Goal: Task Accomplishment & Management: Manage account settings

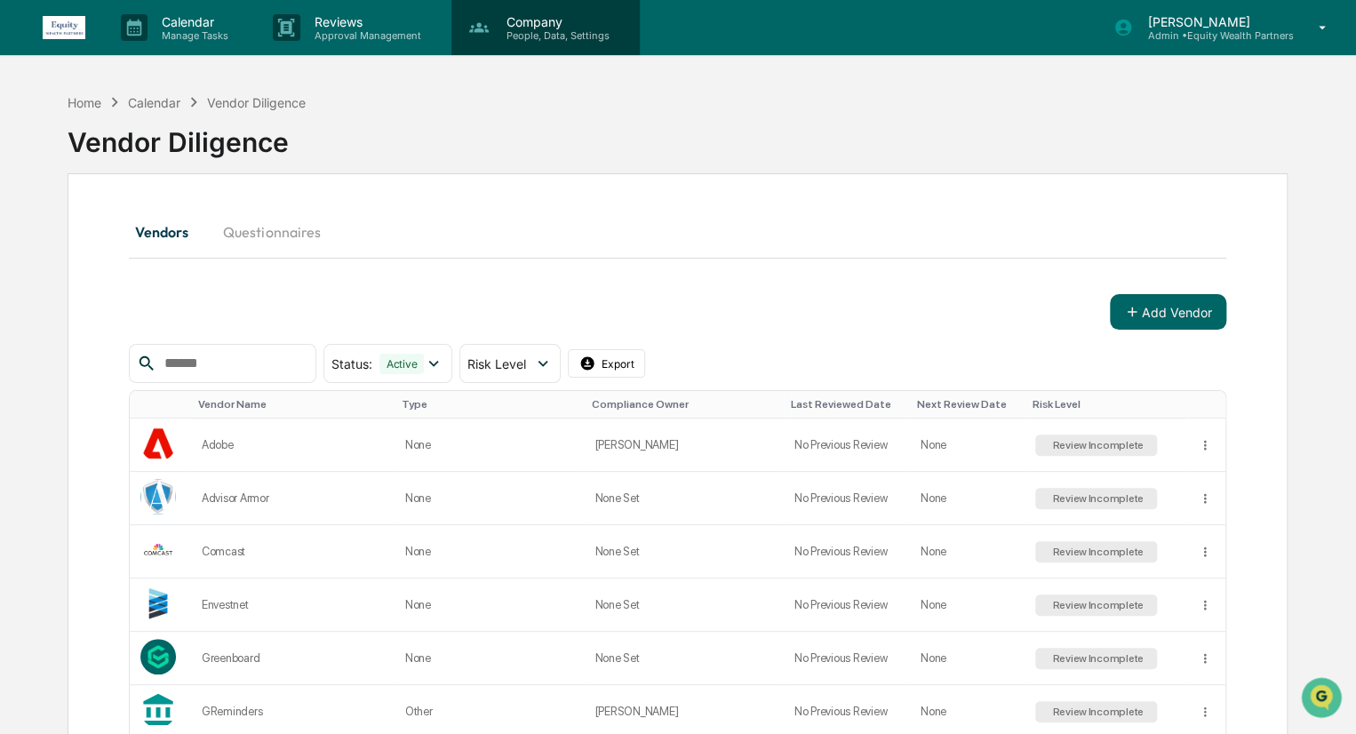
click at [562, 36] on p "People, Data, Settings" at bounding box center [555, 35] width 126 height 12
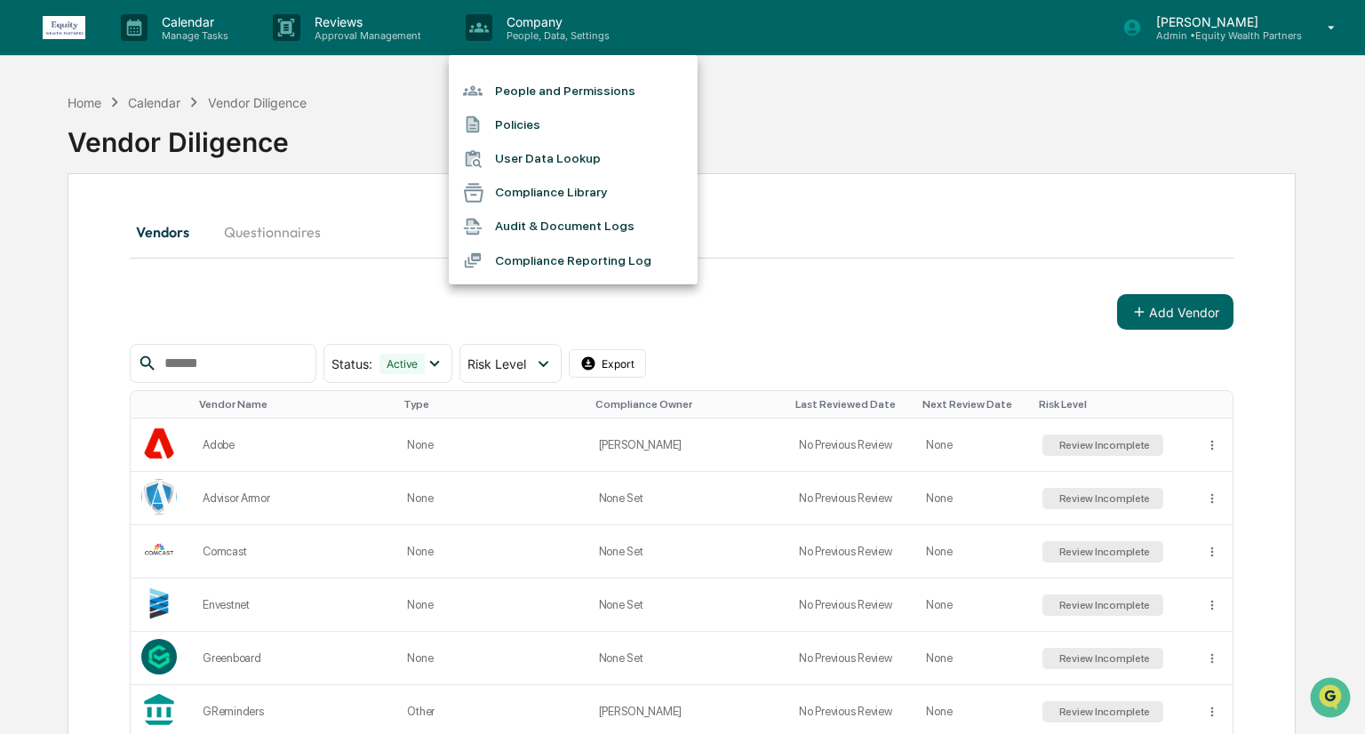
click at [565, 98] on li "People and Permissions" at bounding box center [573, 91] width 249 height 34
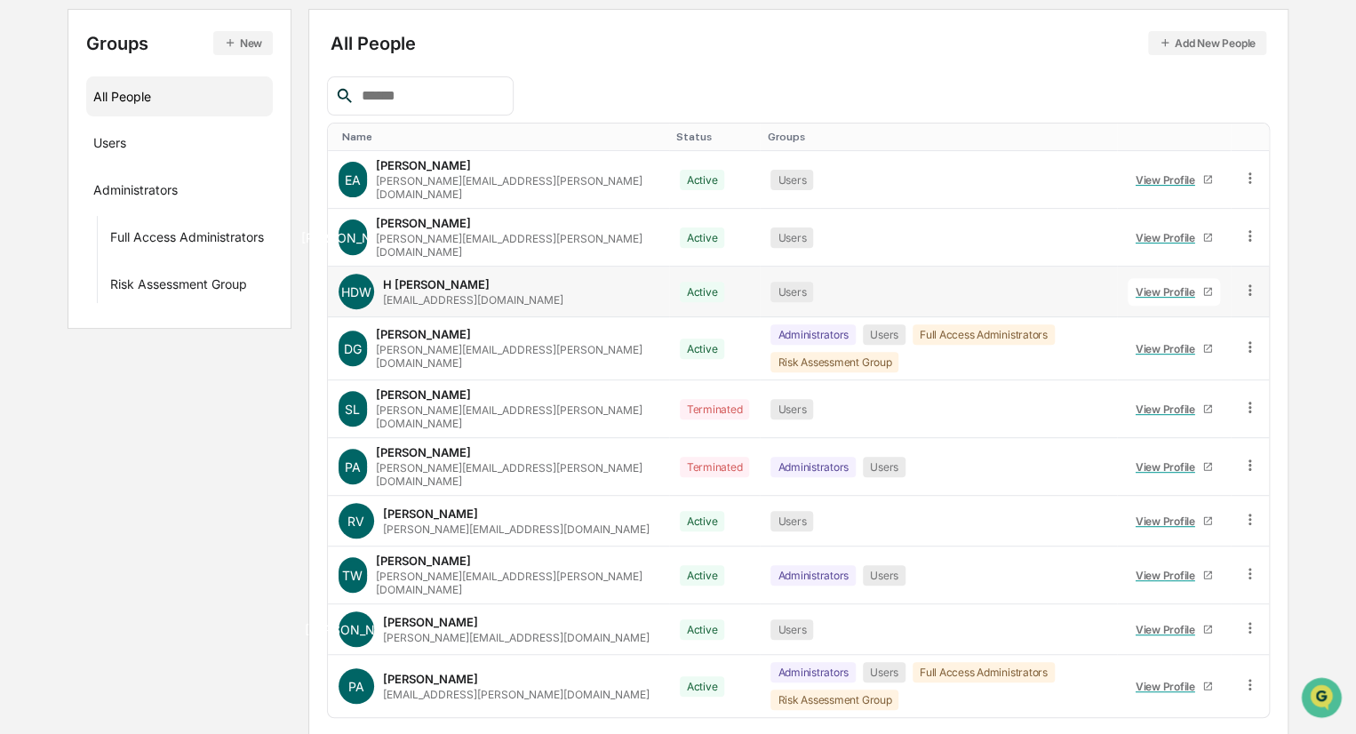
scroll to position [192, 0]
click at [1170, 176] on div "View Profile" at bounding box center [1169, 178] width 67 height 13
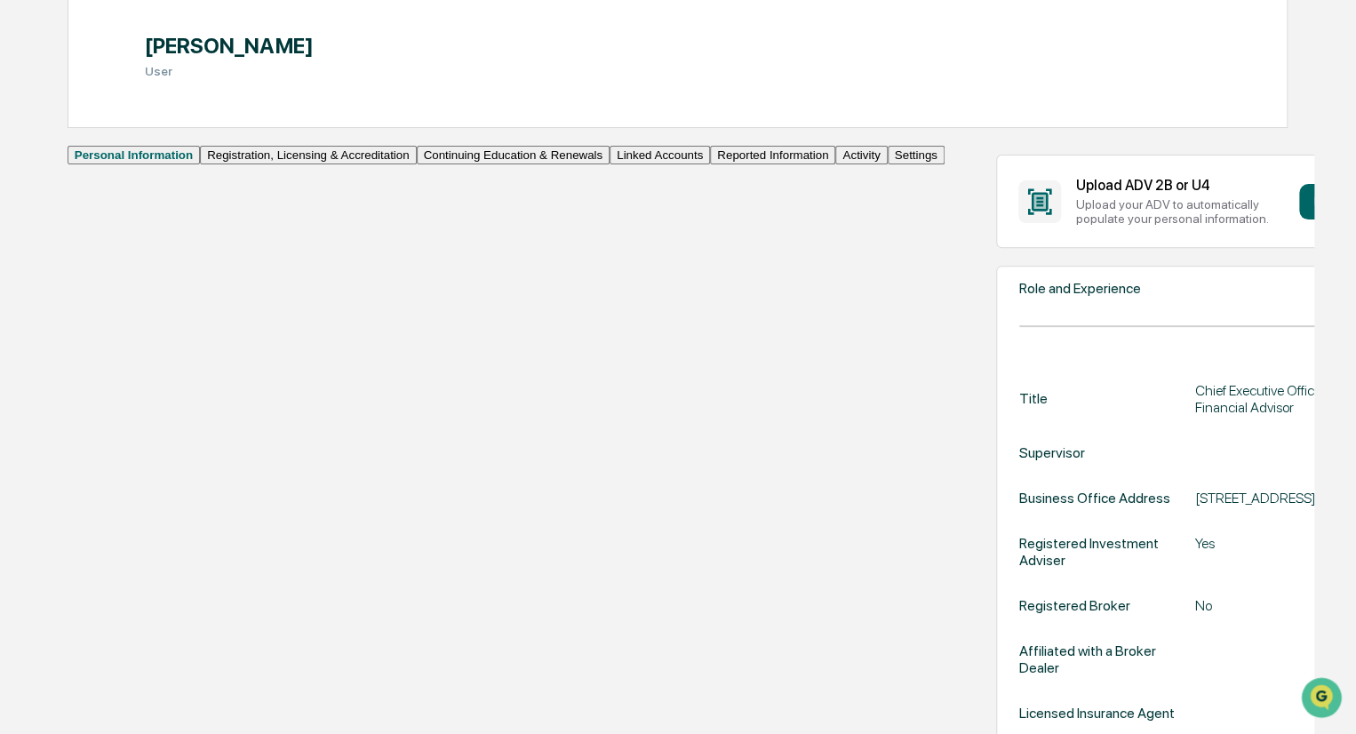
click at [610, 164] on button "Linked Accounts" at bounding box center [660, 155] width 100 height 19
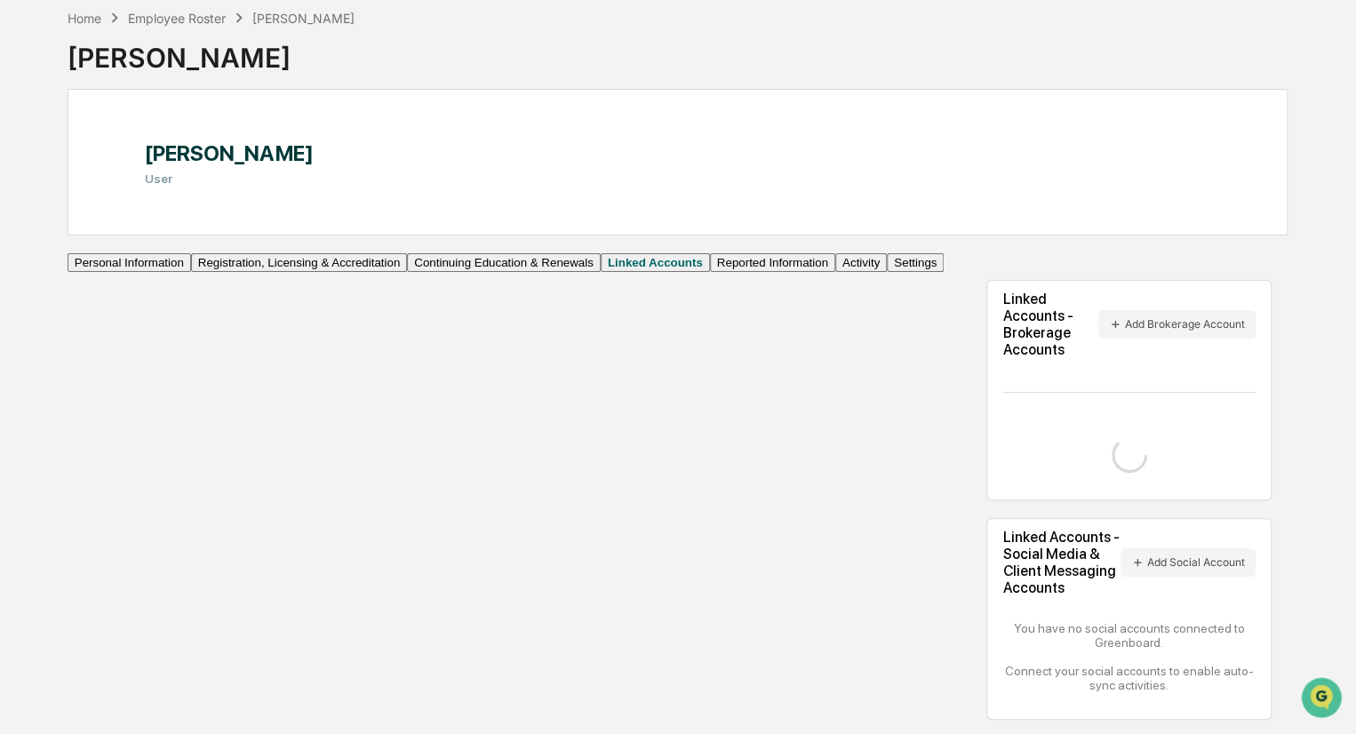
scroll to position [102, 0]
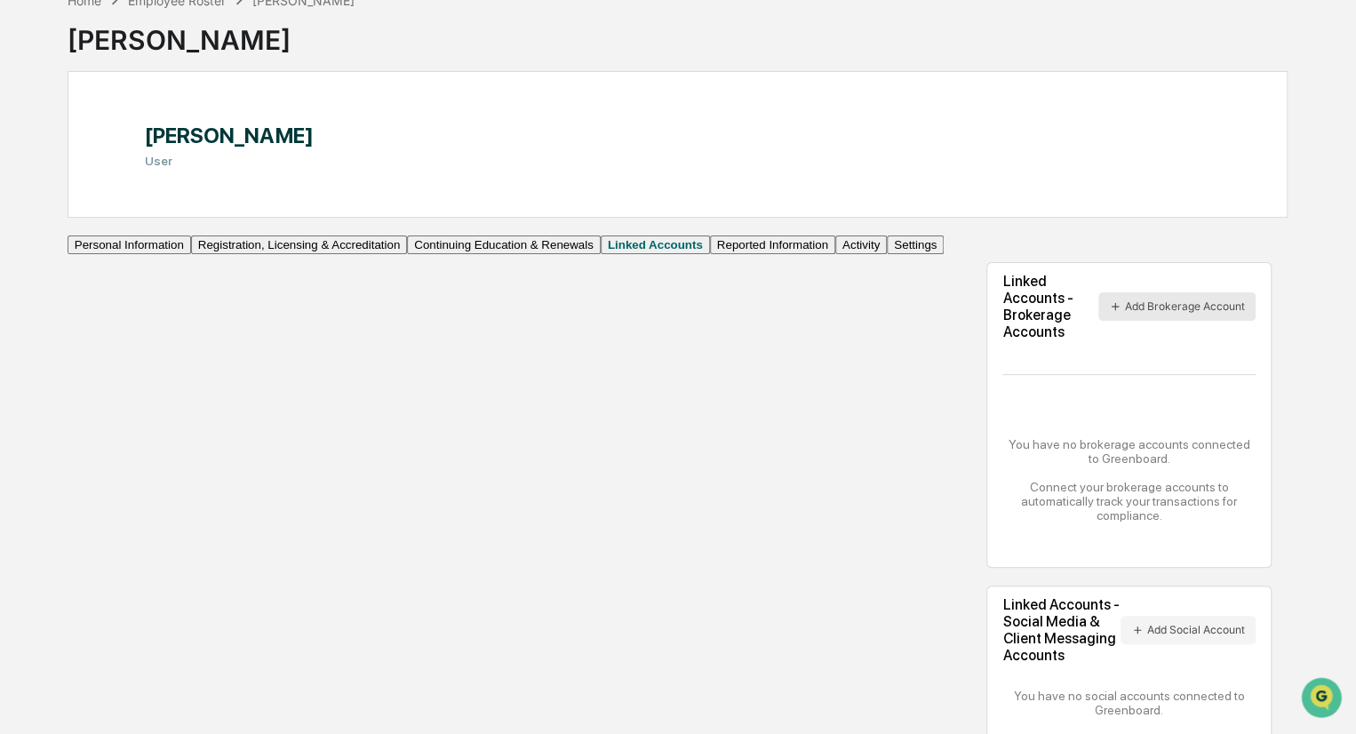
click at [1139, 304] on button "Add Brokerage Account" at bounding box center [1176, 306] width 157 height 28
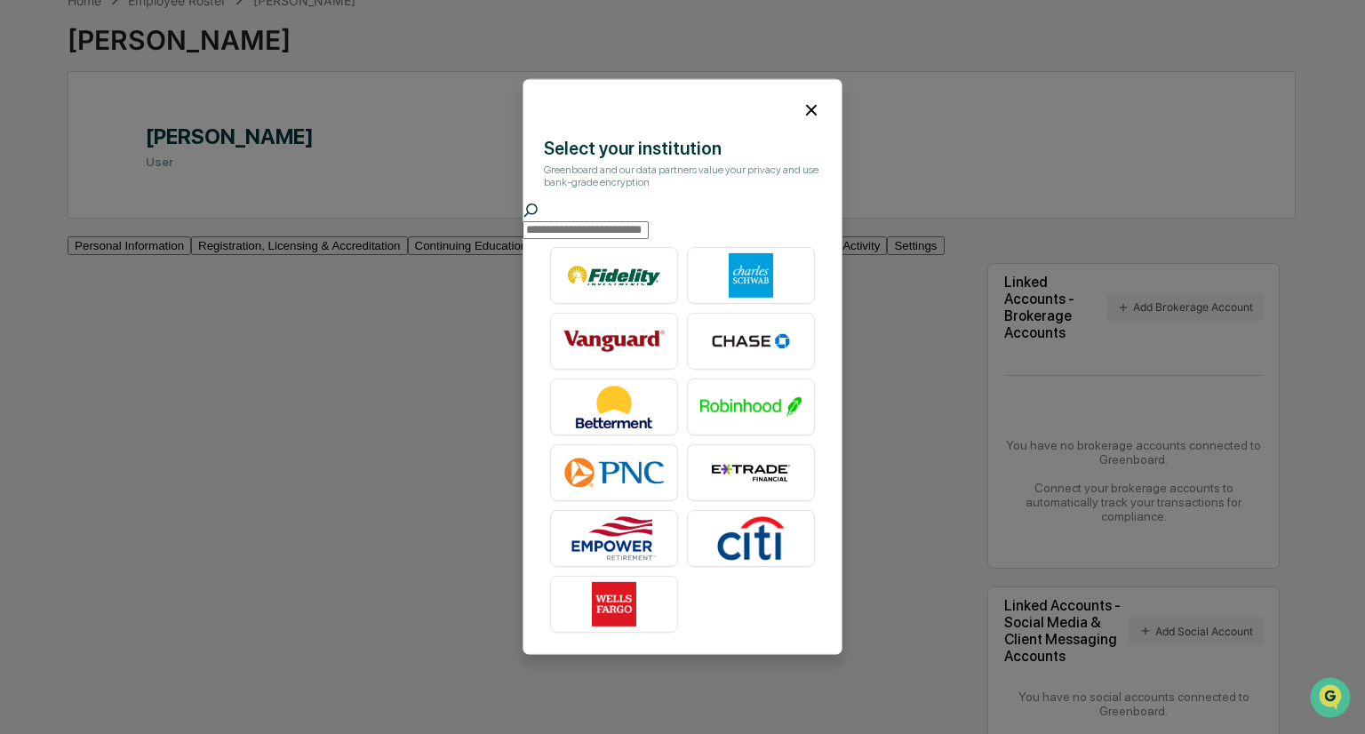
type input "*"
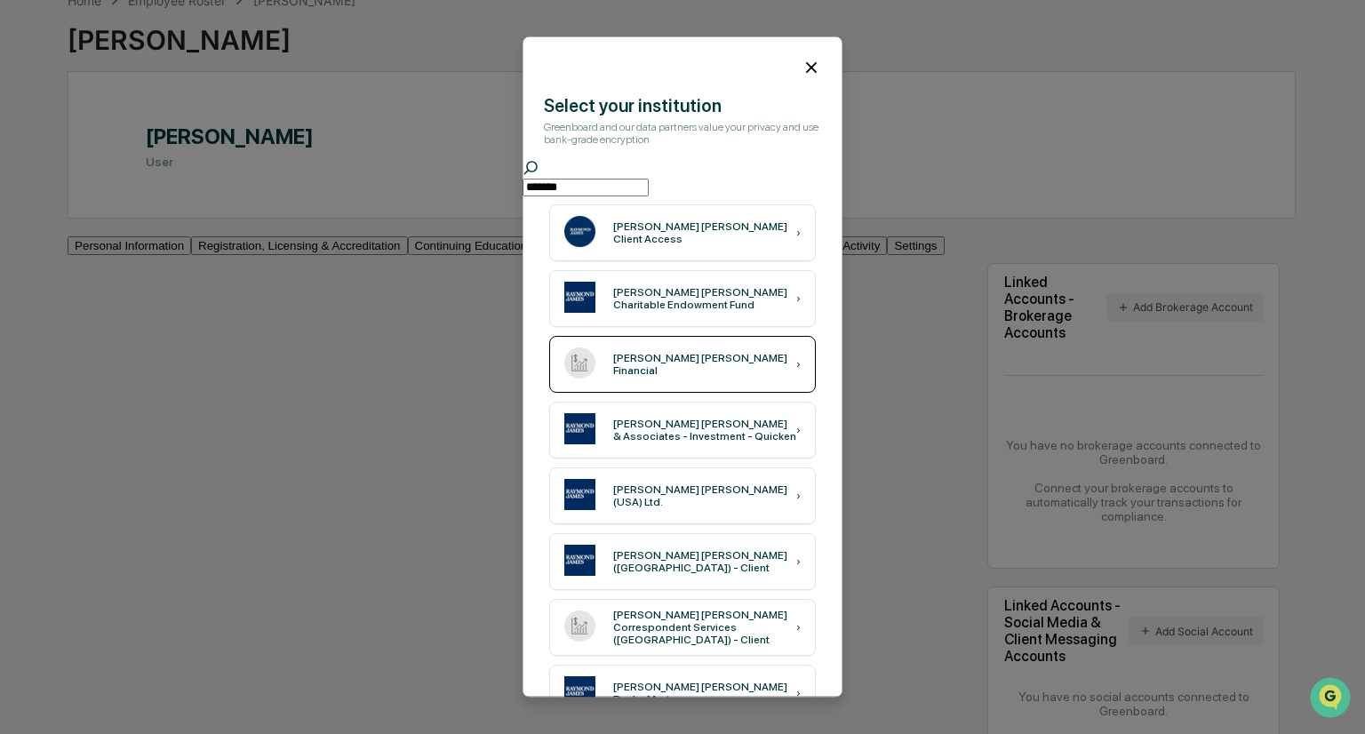
type input "*******"
click at [741, 385] on div "[PERSON_NAME] [PERSON_NAME] Financial ›" at bounding box center [682, 365] width 267 height 57
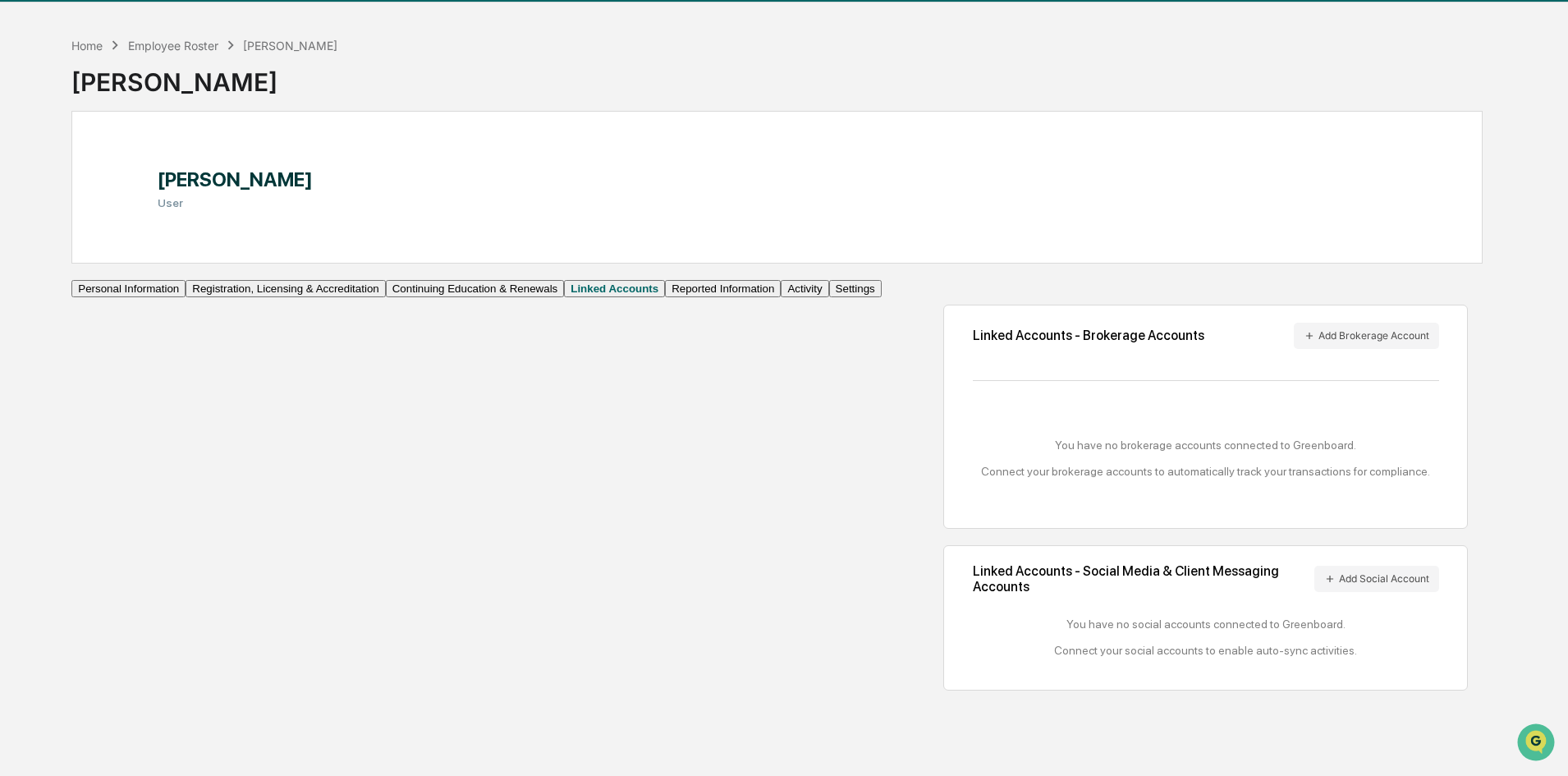
scroll to position [0, 0]
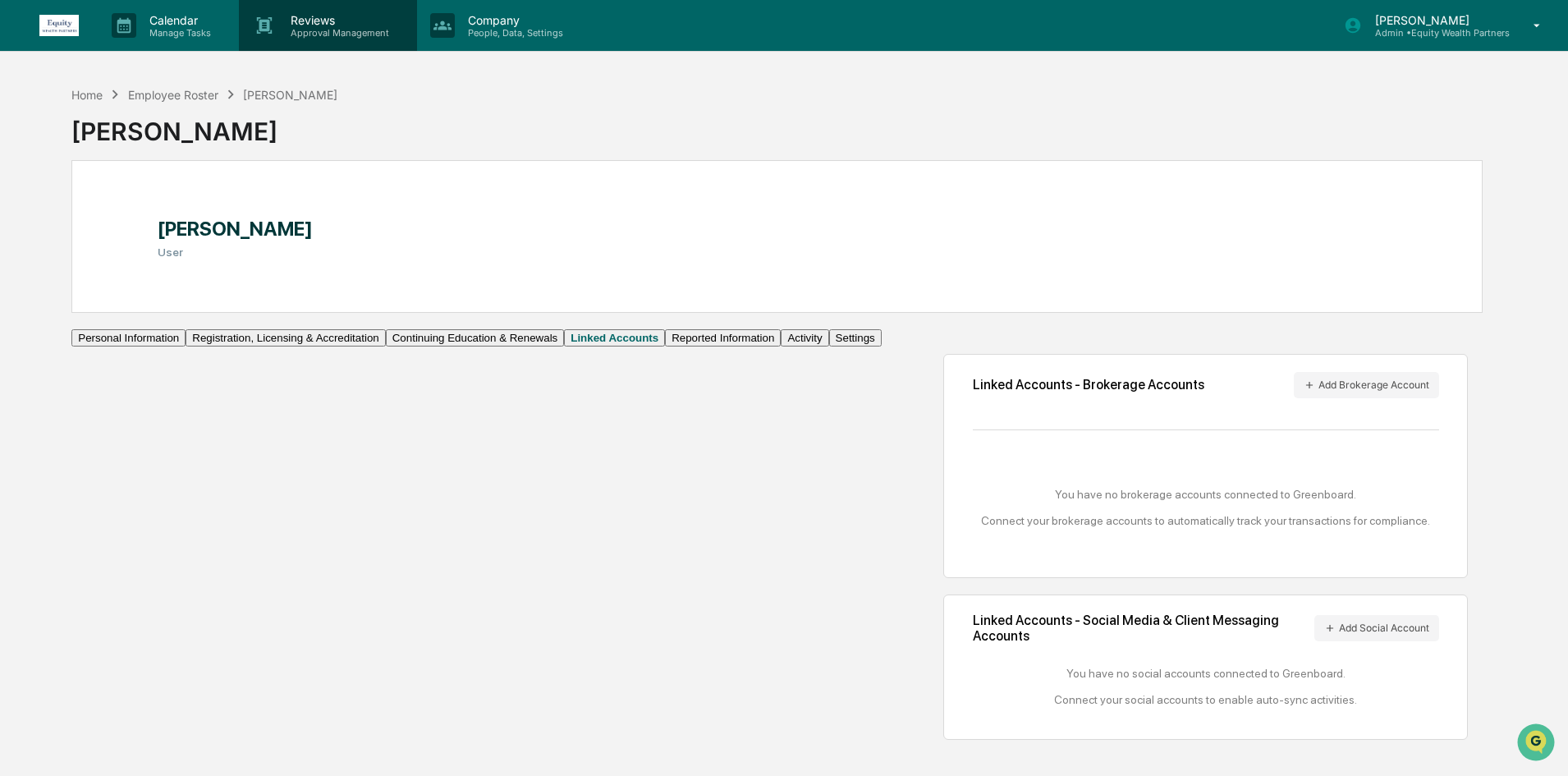
click at [293, 11] on div "Reviews Approval Management" at bounding box center [328, 25] width 177 height 51
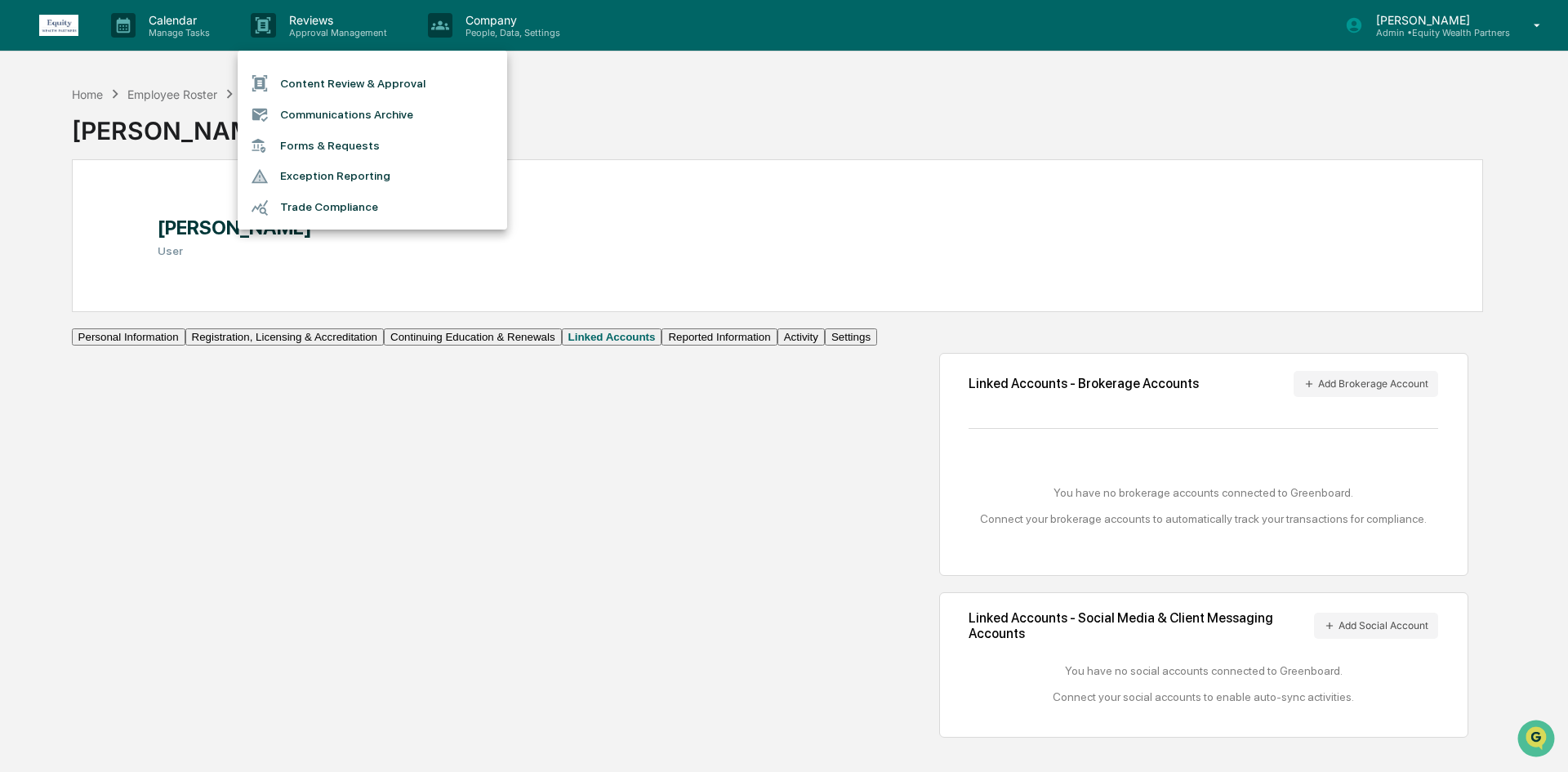
click at [178, 29] on div at bounding box center [784, 386] width 1568 height 772
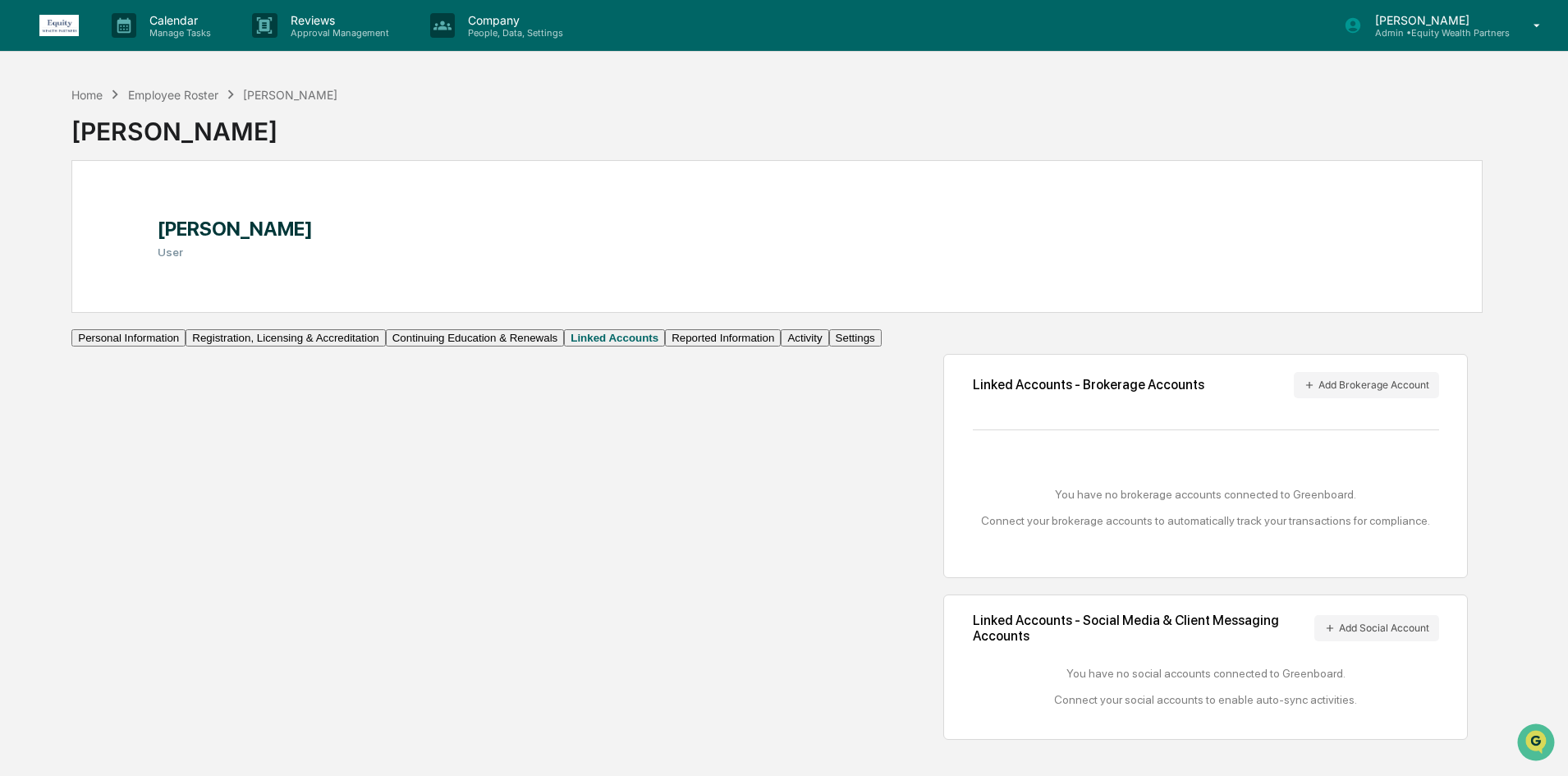
click at [162, 22] on p "Calendar" at bounding box center [177, 19] width 83 height 14
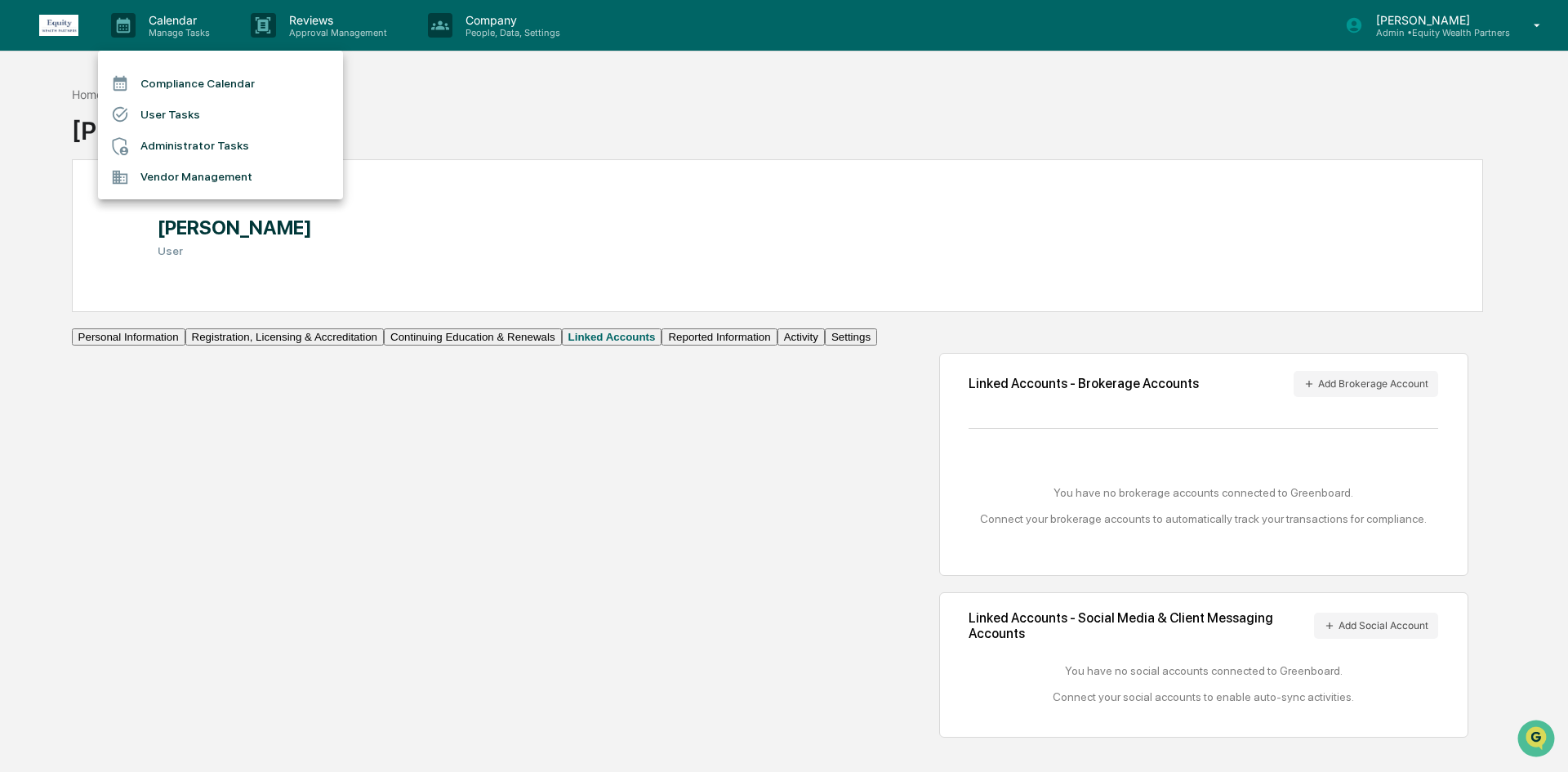
click at [303, 42] on div at bounding box center [784, 386] width 1568 height 772
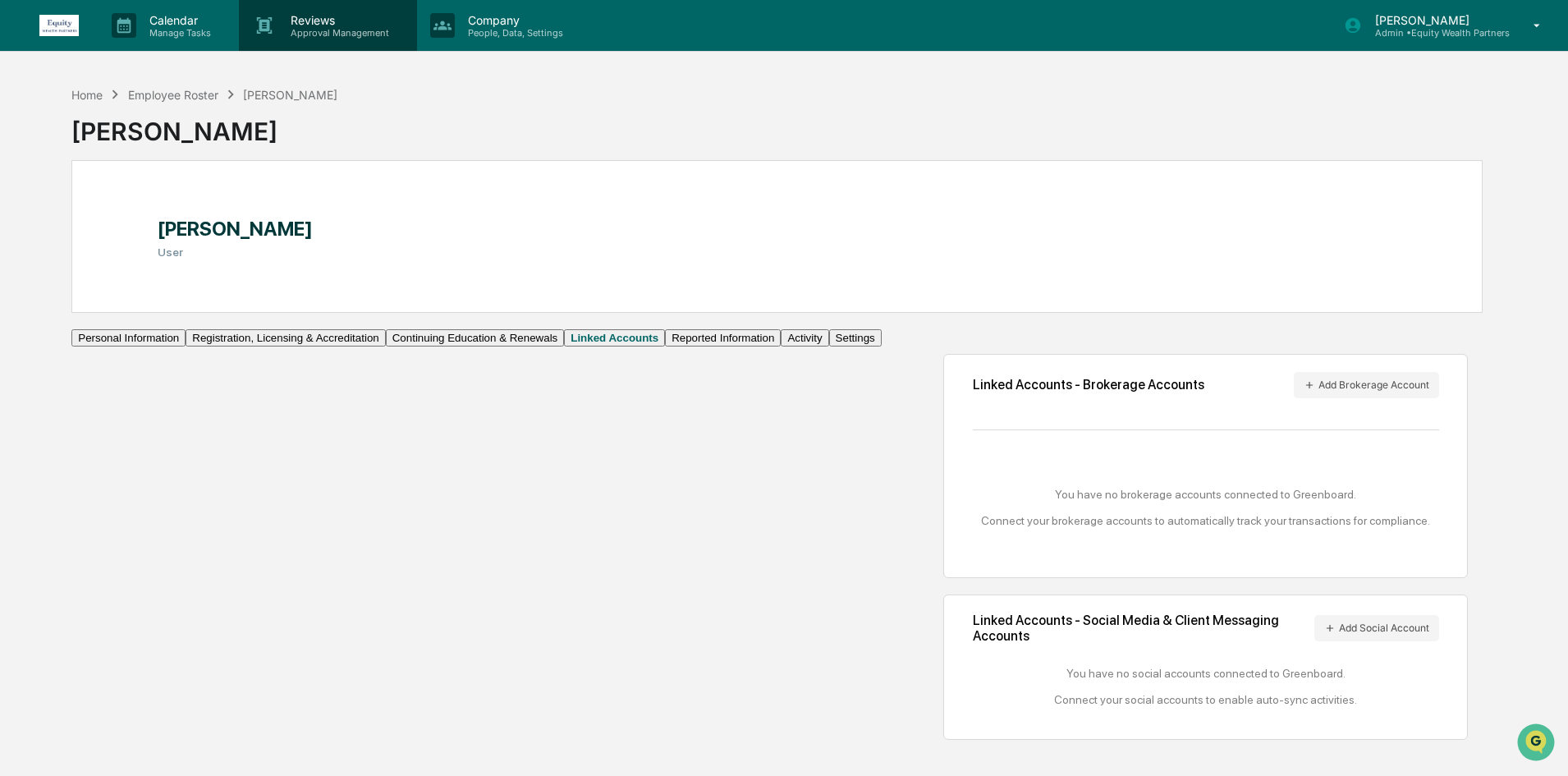
click at [310, 30] on p "Approval Management" at bounding box center [337, 32] width 120 height 11
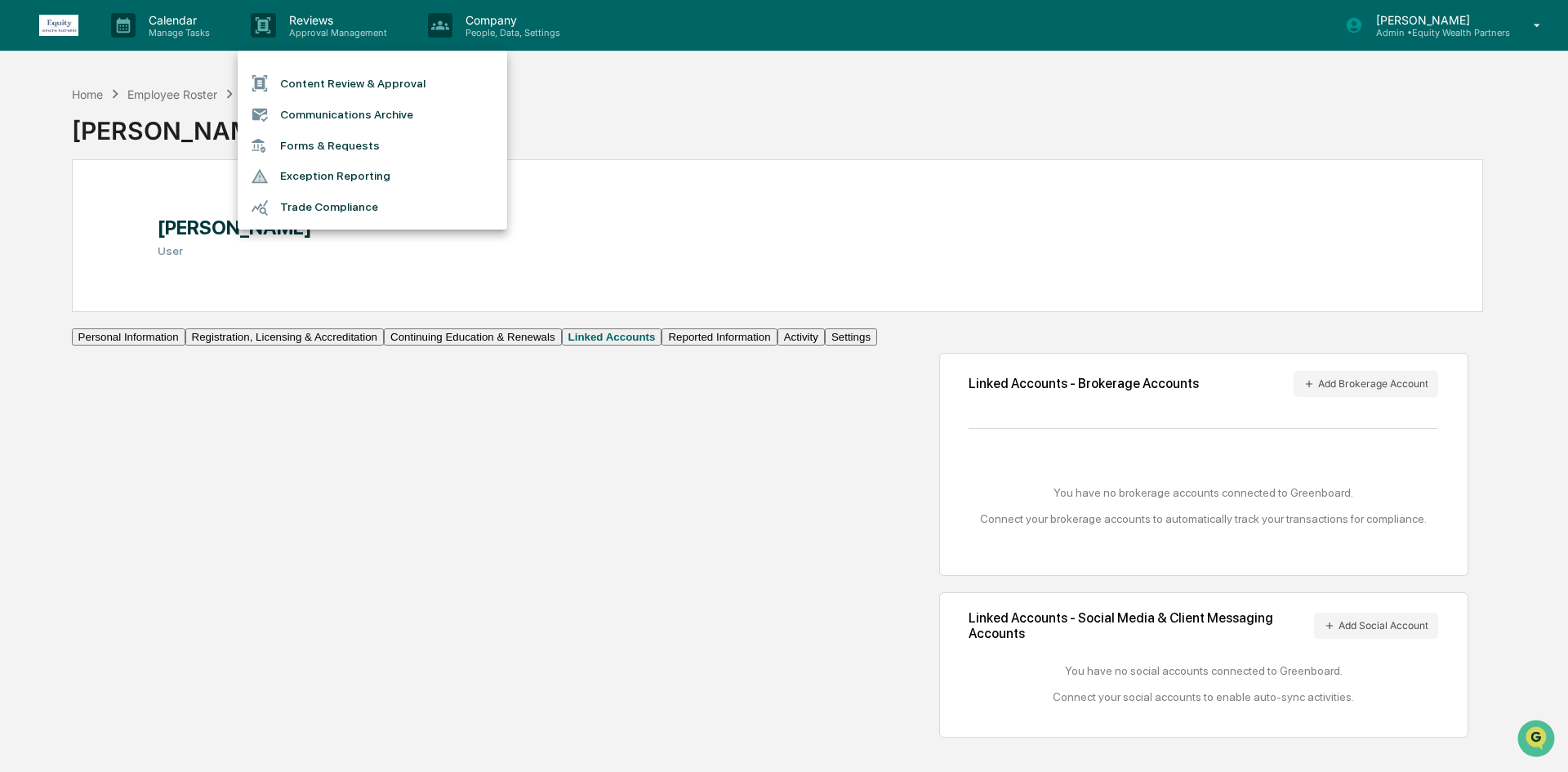
click at [341, 146] on li "Forms & Requests" at bounding box center [372, 145] width 269 height 30
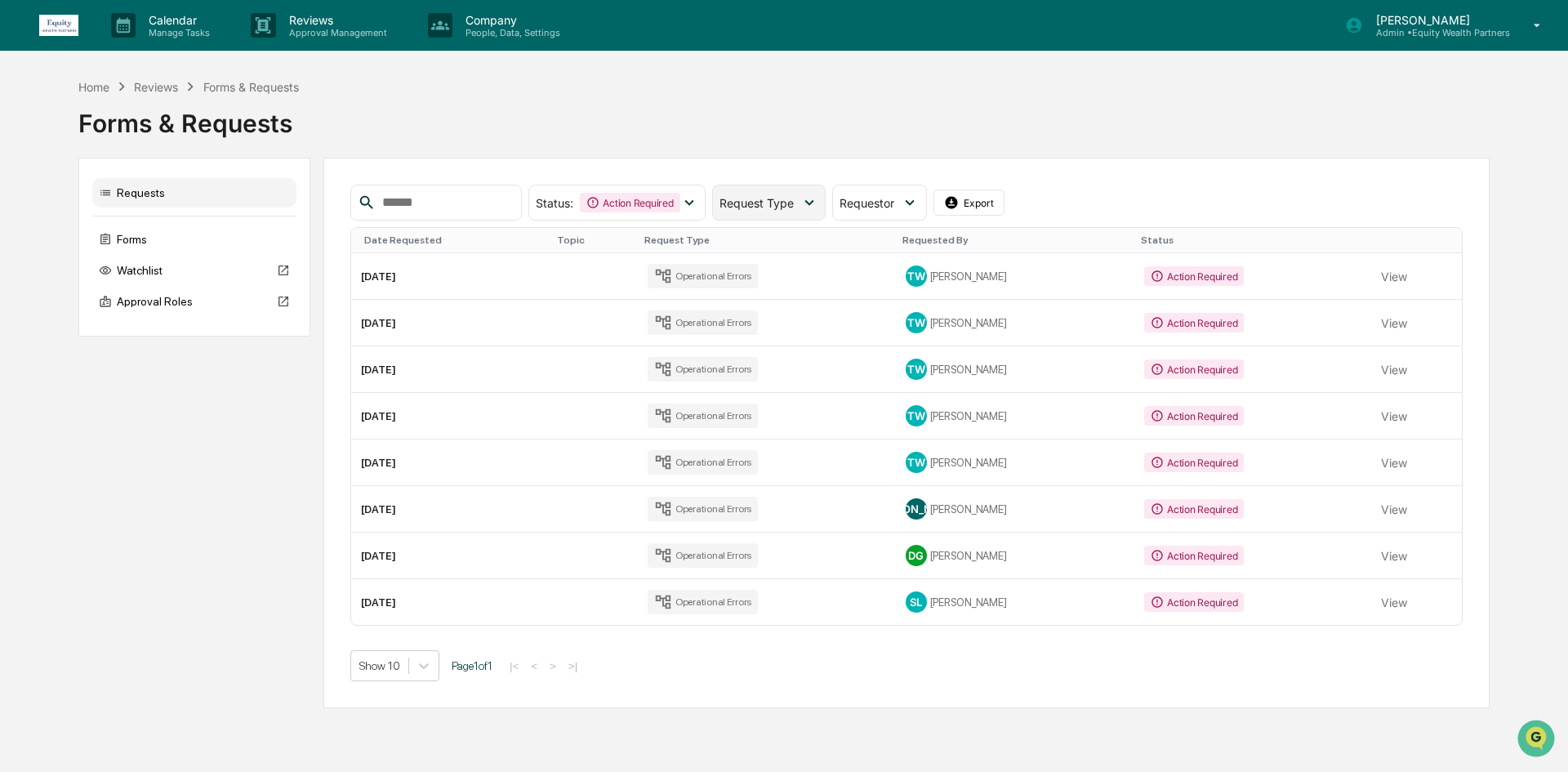
click at [743, 193] on div "Request Type" at bounding box center [769, 202] width 114 height 36
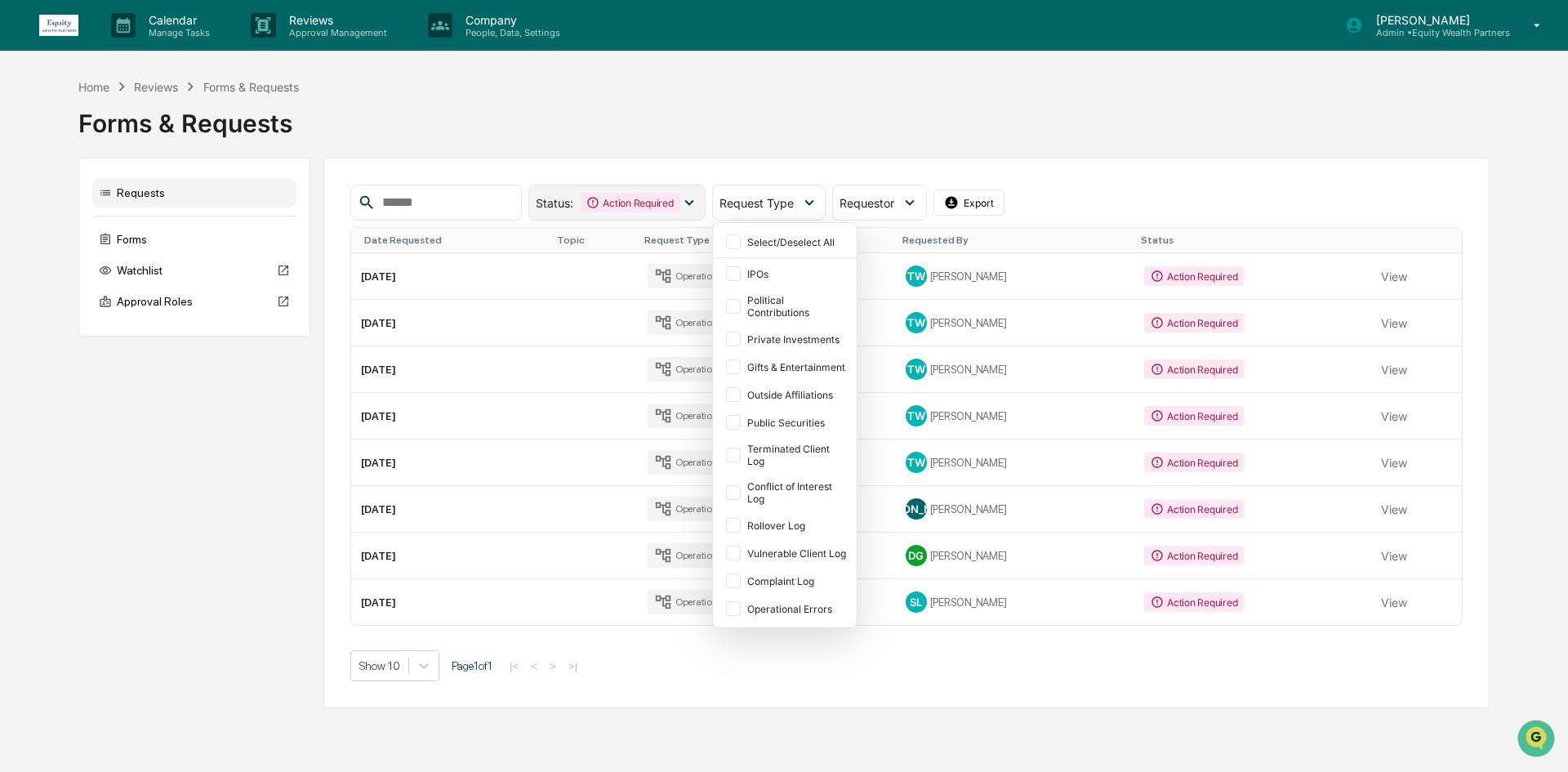
click at [699, 197] on icon at bounding box center [689, 203] width 18 height 18
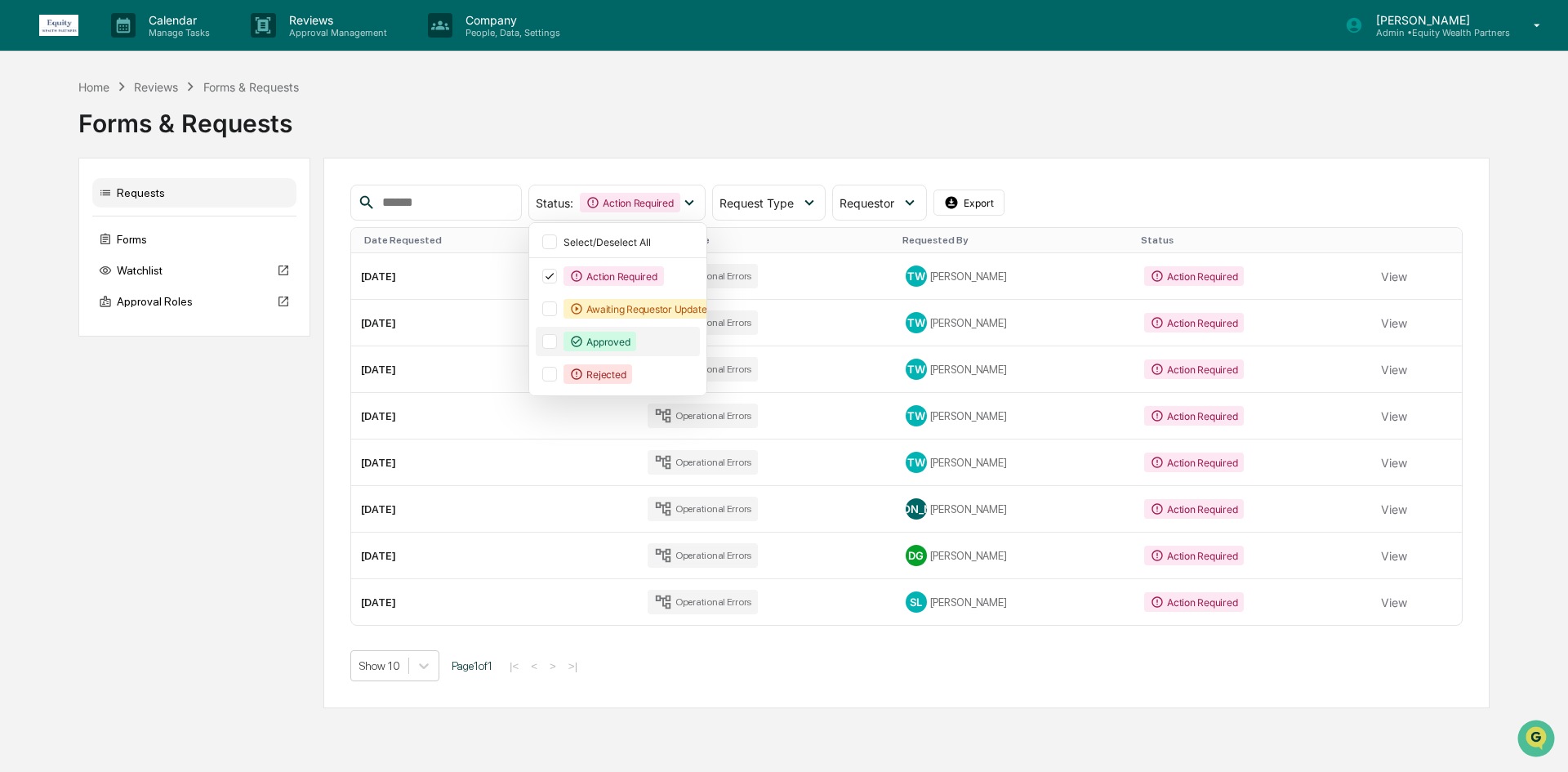
click at [568, 341] on div "Approved" at bounding box center [618, 341] width 165 height 29
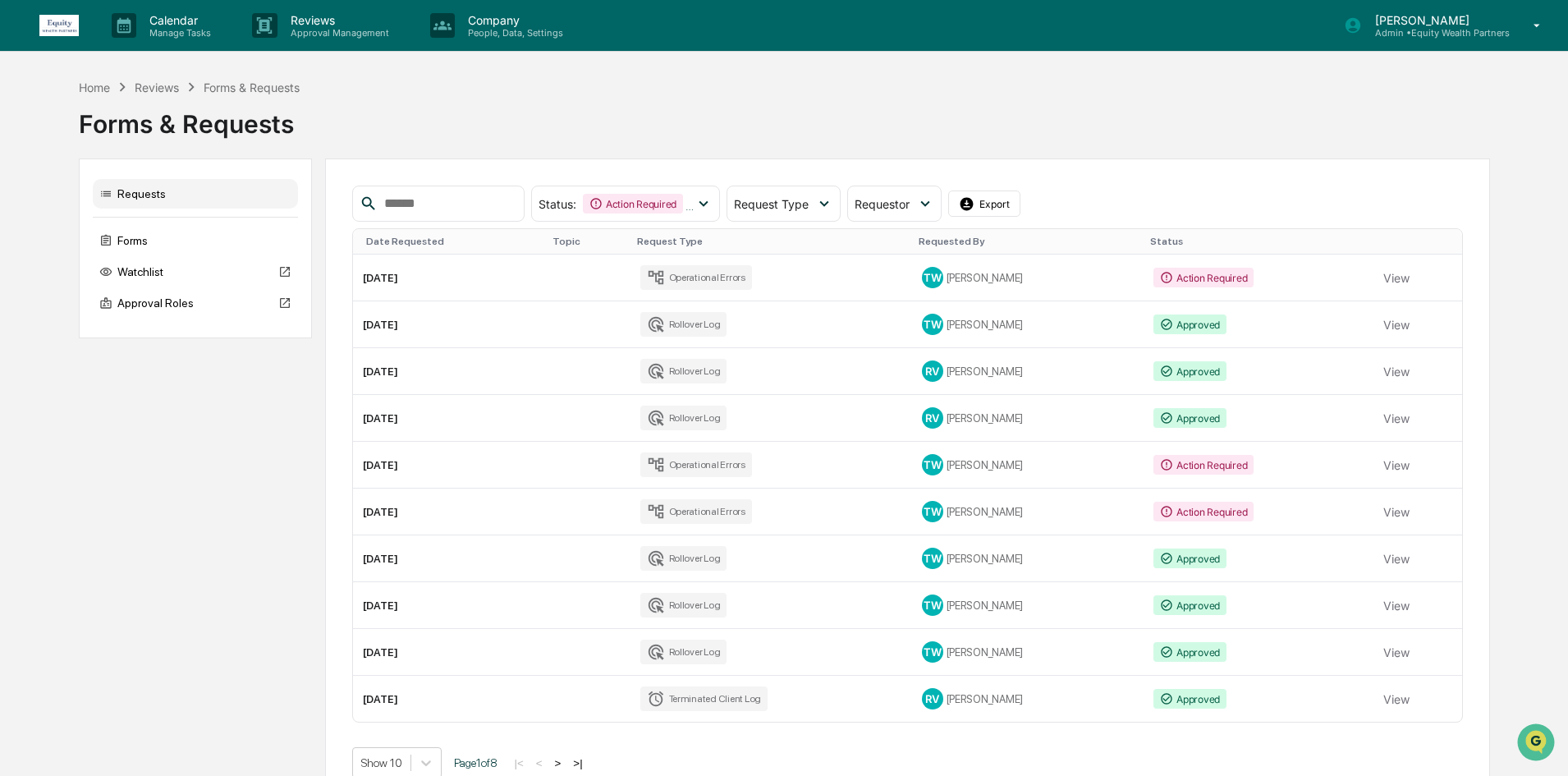
click at [288, 401] on div "Requests Forms Watchlist Approval Roles Status : Action Required Approved Selec…" at bounding box center [784, 481] width 1411 height 647
click at [1018, 203] on button "Export" at bounding box center [984, 203] width 72 height 26
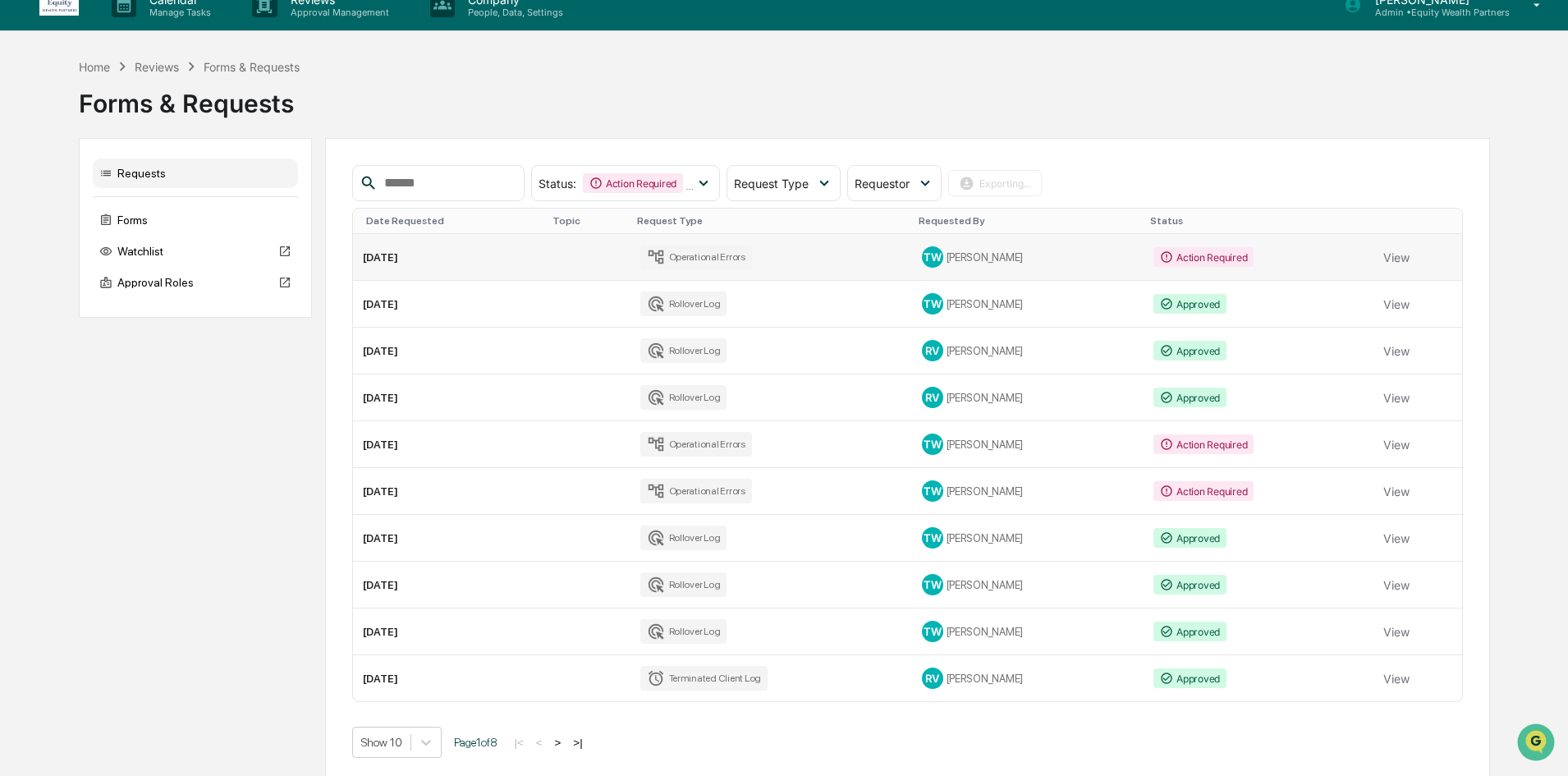
scroll to position [30, 0]
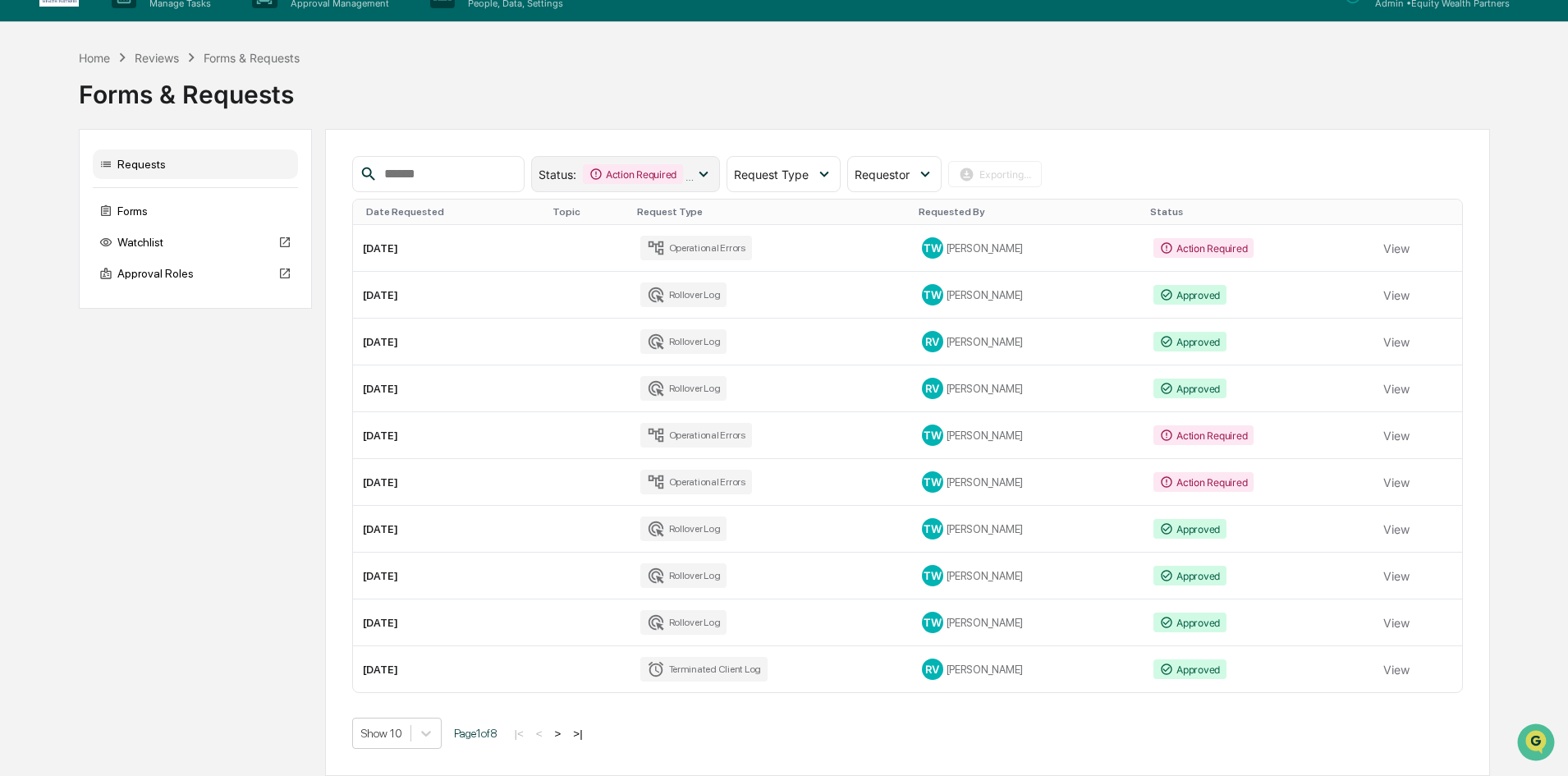
click at [712, 183] on icon at bounding box center [704, 175] width 18 height 18
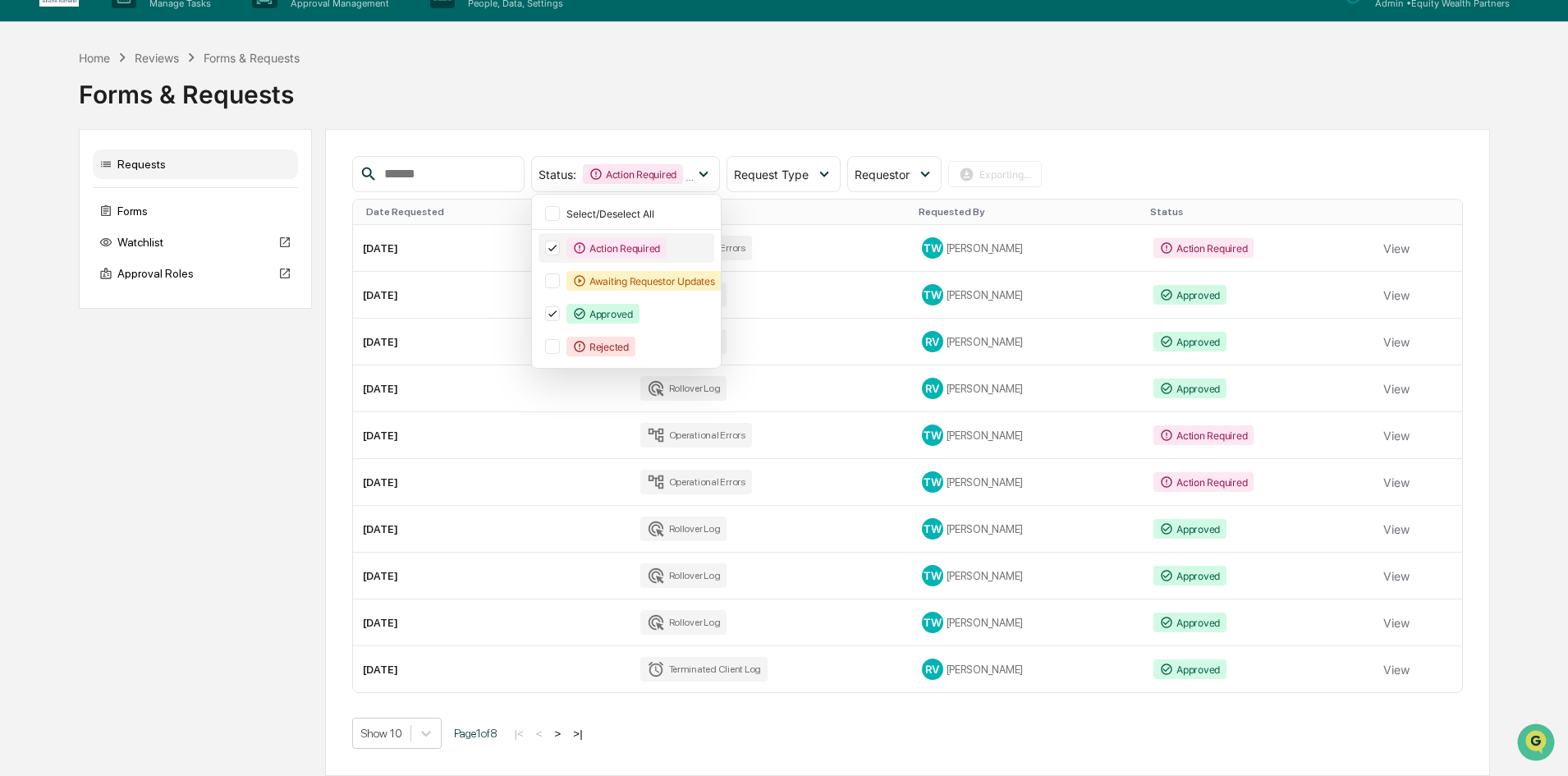
click at [556, 249] on icon at bounding box center [553, 249] width 8 height 6
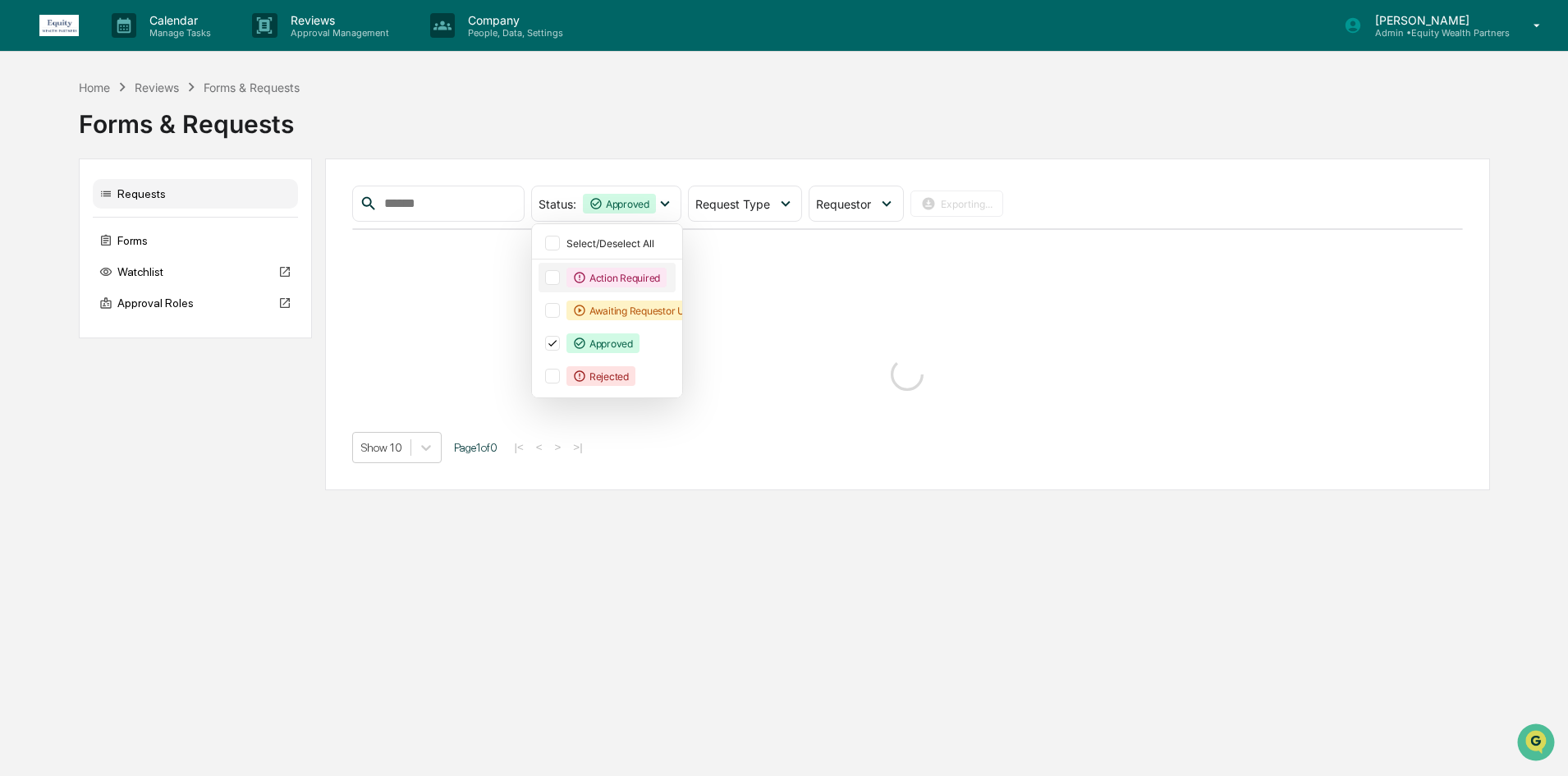
scroll to position [0, 0]
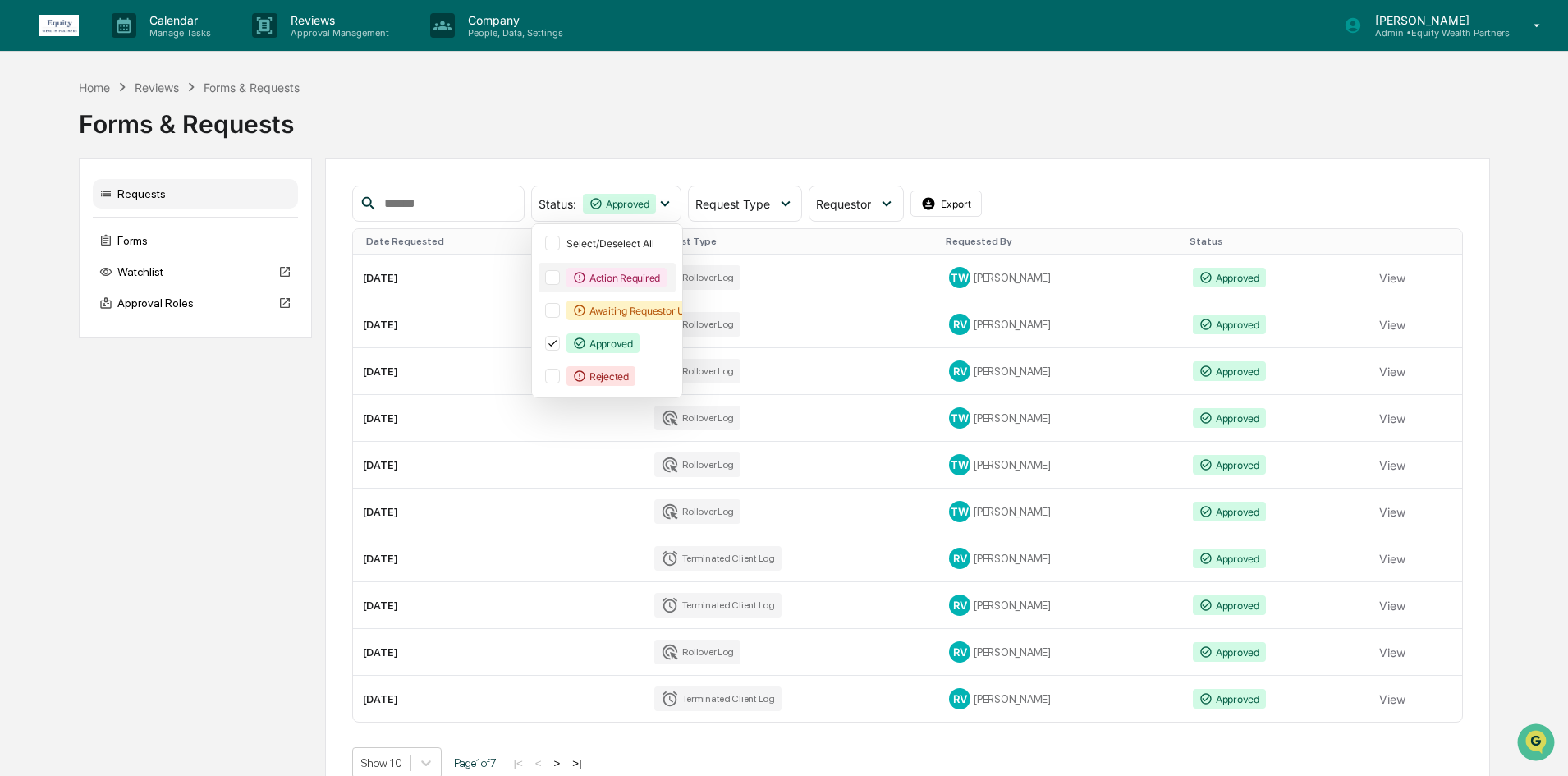
click at [846, 118] on div "Forms & Requests" at bounding box center [784, 117] width 1411 height 42
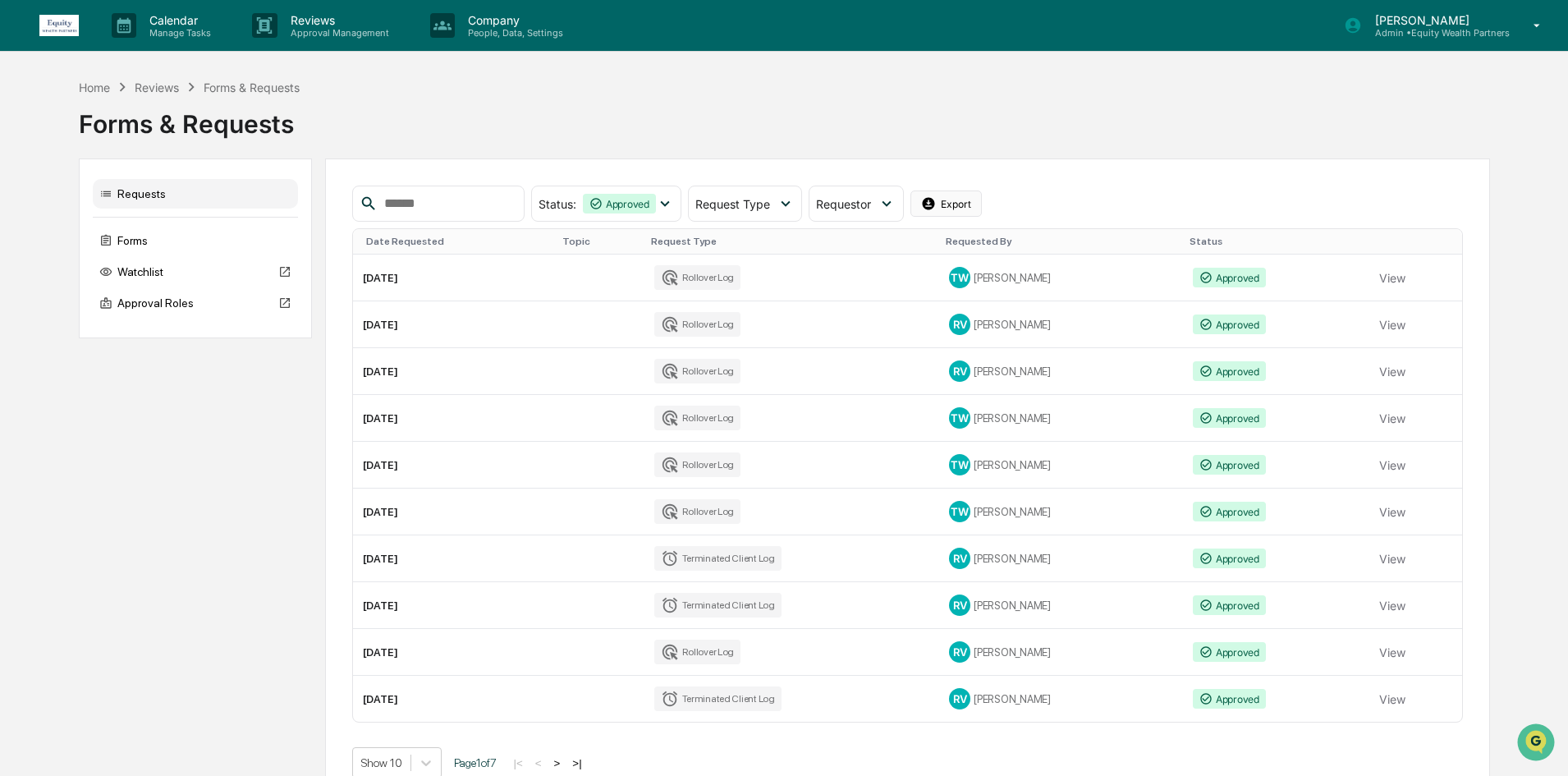
click at [968, 205] on button "Export" at bounding box center [946, 203] width 72 height 26
